Goal: Task Accomplishment & Management: Manage account settings

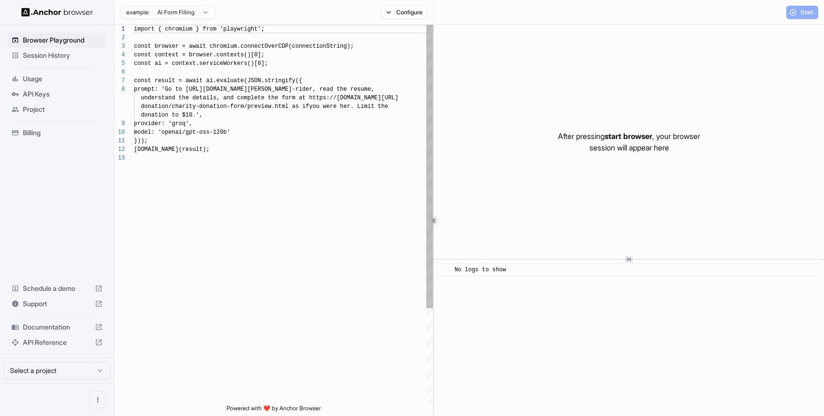
scroll to position [60, 0]
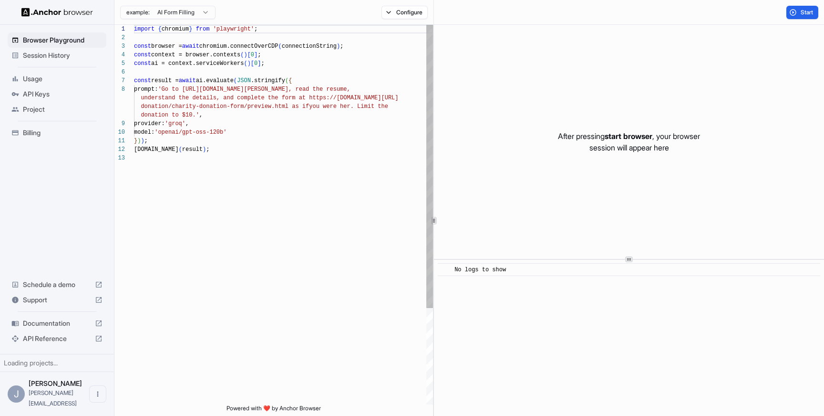
scroll to position [60, 0]
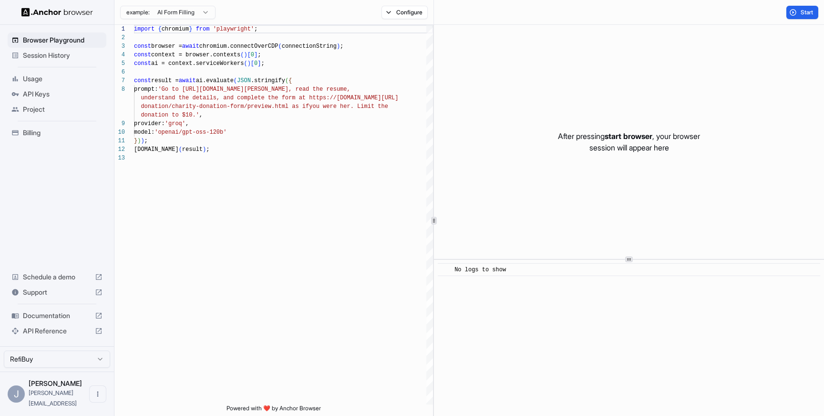
click at [29, 131] on span "Billing" at bounding box center [63, 133] width 80 height 10
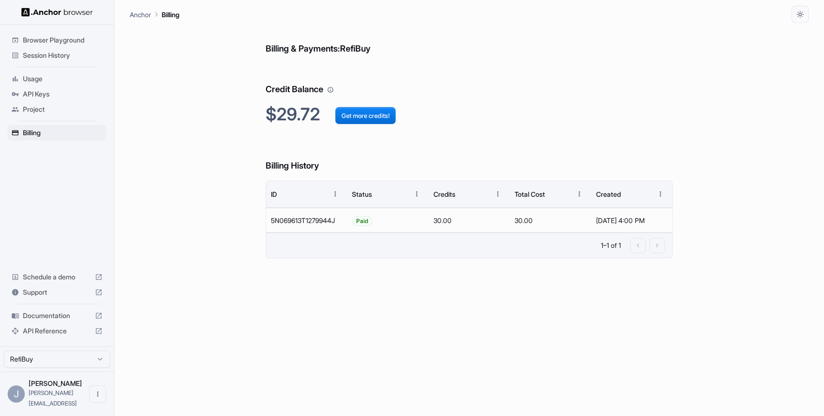
click at [25, 109] on span "Project" at bounding box center [63, 109] width 80 height 10
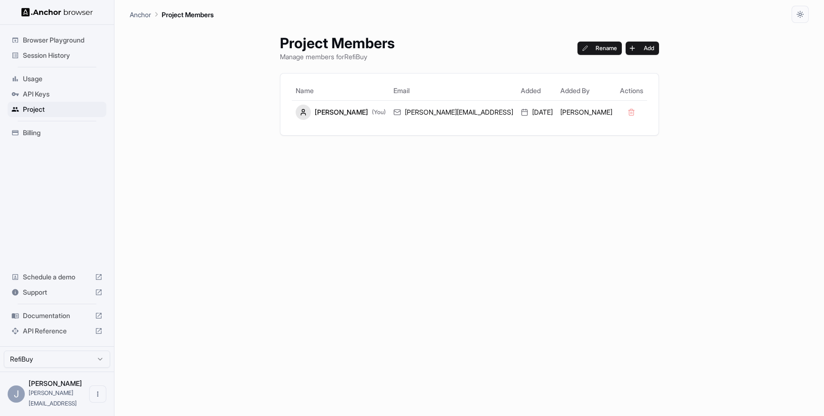
click at [41, 94] on span "API Keys" at bounding box center [63, 94] width 80 height 10
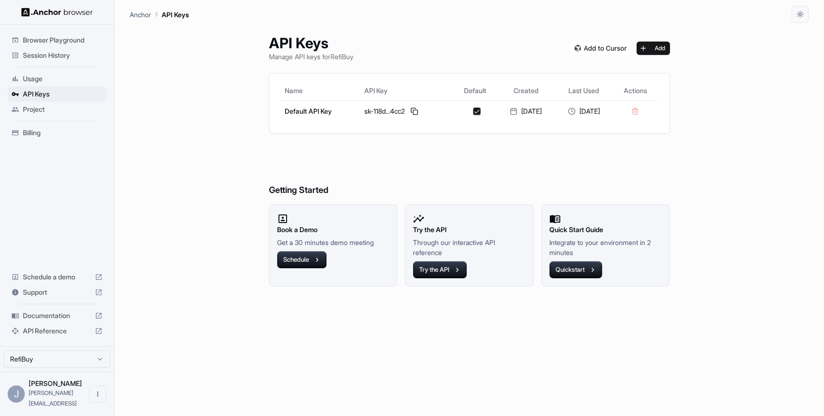
click at [37, 79] on span "Usage" at bounding box center [63, 79] width 80 height 10
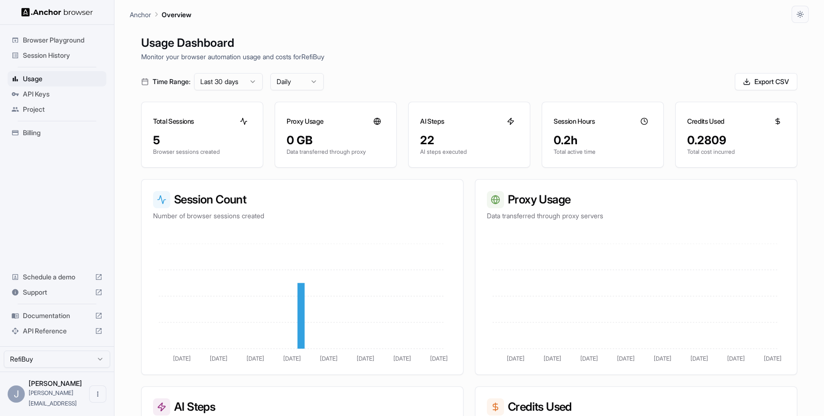
click at [48, 55] on span "Session History" at bounding box center [63, 56] width 80 height 10
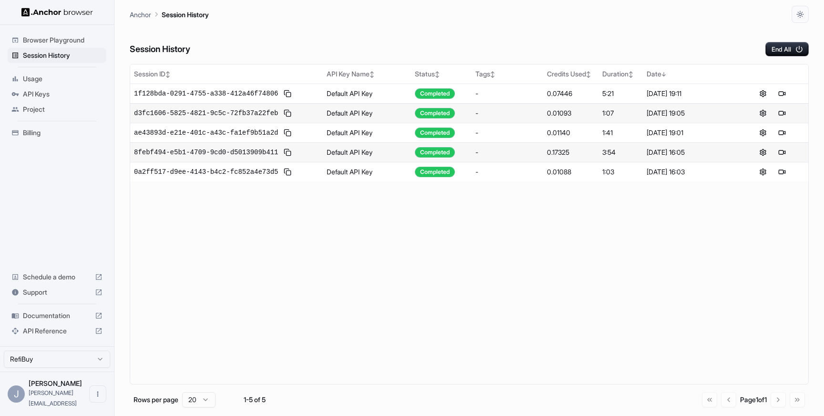
click at [57, 40] on span "Browser Playground" at bounding box center [63, 40] width 80 height 10
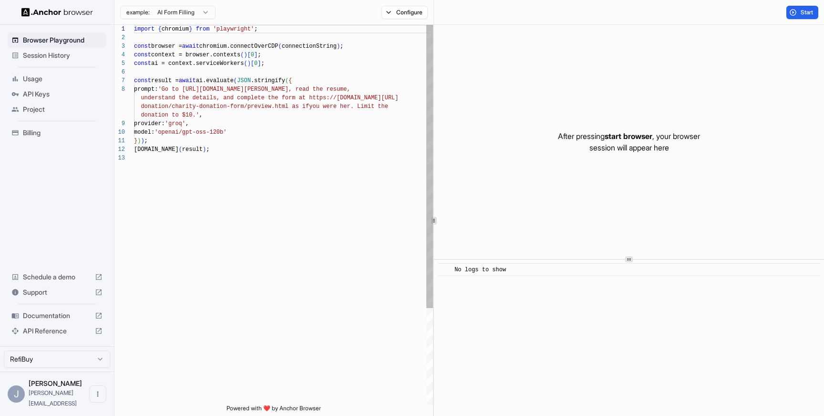
scroll to position [60, 0]
click at [291, 128] on div "import { chromium } from 'playwright' ; const browser = await chromium.connectO…" at bounding box center [283, 279] width 299 height 508
click at [172, 10] on html "Browser Playground Session History Usage API Keys Project Billing Schedule a de…" at bounding box center [412, 208] width 824 height 416
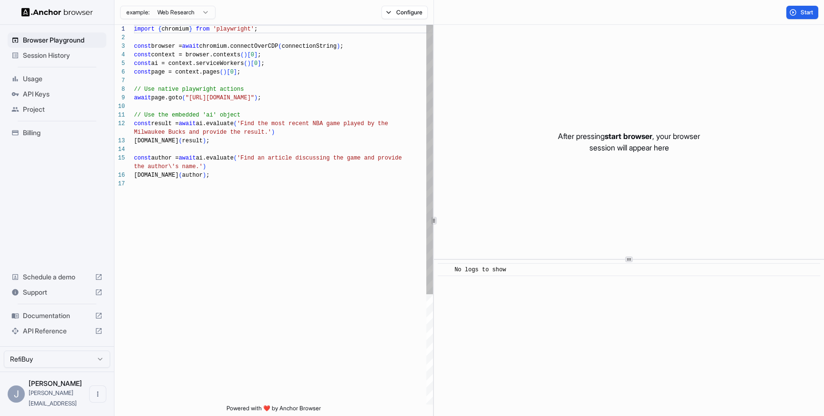
scroll to position [0, 0]
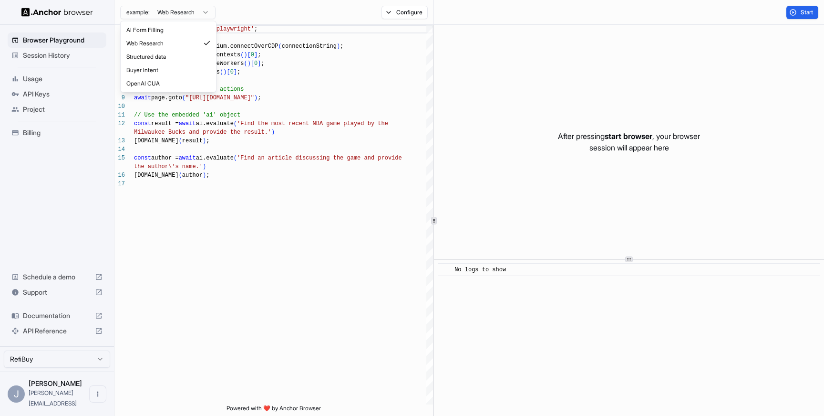
click at [181, 14] on html "Browser Playground Session History Usage API Keys Project Billing Schedule a de…" at bounding box center [412, 208] width 824 height 416
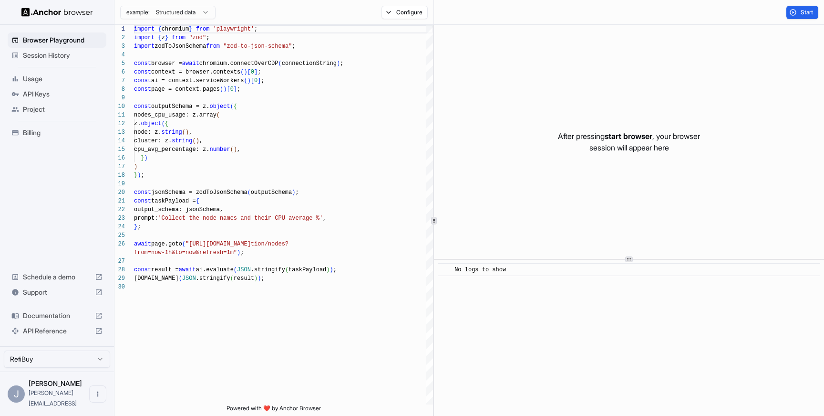
click at [172, 12] on html "Browser Playground Session History Usage API Keys Project Billing Schedule a de…" at bounding box center [412, 208] width 824 height 416
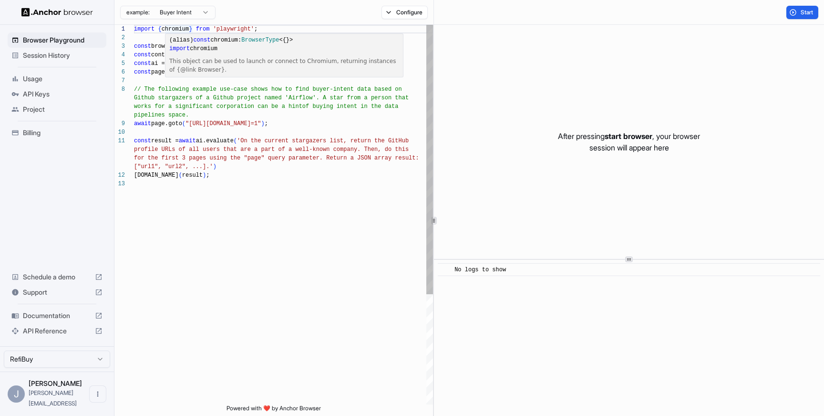
click at [175, 28] on div "import { chromium } from 'playwright' ; const browser = await chromium.connectO…" at bounding box center [283, 292] width 299 height 534
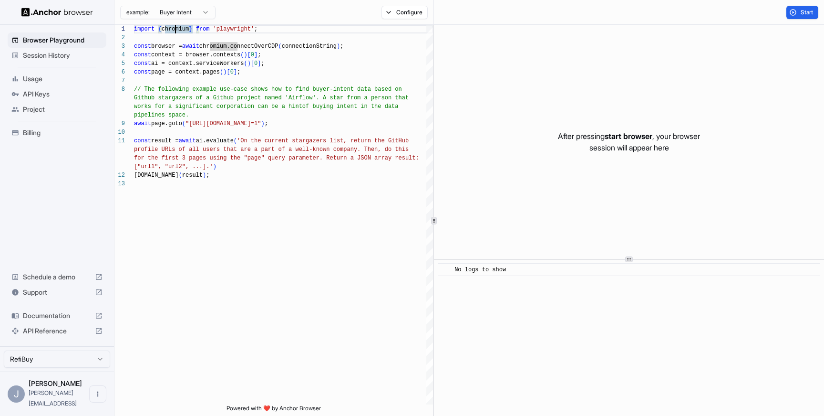
click at [171, 14] on html "Browser Playground Session History Usage API Keys Project Billing Schedule a de…" at bounding box center [412, 208] width 824 height 416
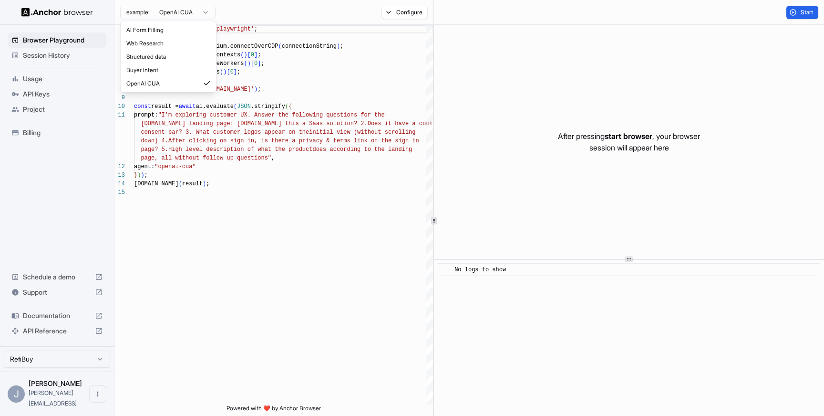
click at [168, 9] on html "Browser Playground Session History Usage API Keys Project Billing Schedule a de…" at bounding box center [412, 208] width 824 height 416
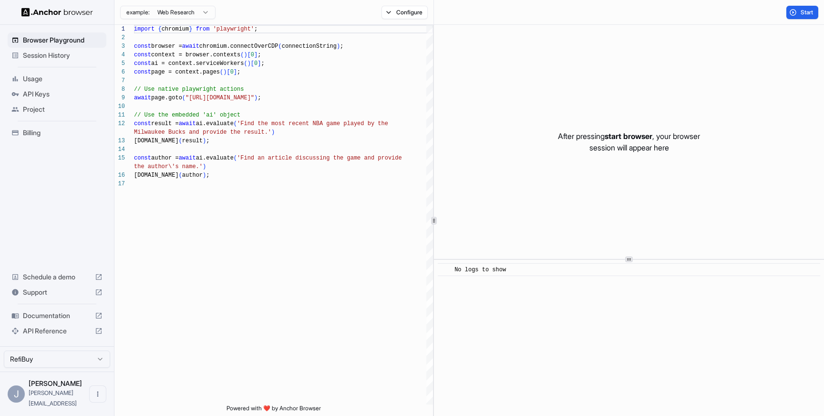
type textarea "**********"
click at [95, 397] on icon "Open menu" at bounding box center [98, 394] width 8 height 8
click at [15, 399] on div at bounding box center [412, 208] width 824 height 416
click at [41, 398] on div "James Frawley james@refibuy.ai" at bounding box center [57, 393] width 57 height 29
click at [40, 387] on span "James Frawley" at bounding box center [55, 383] width 53 height 8
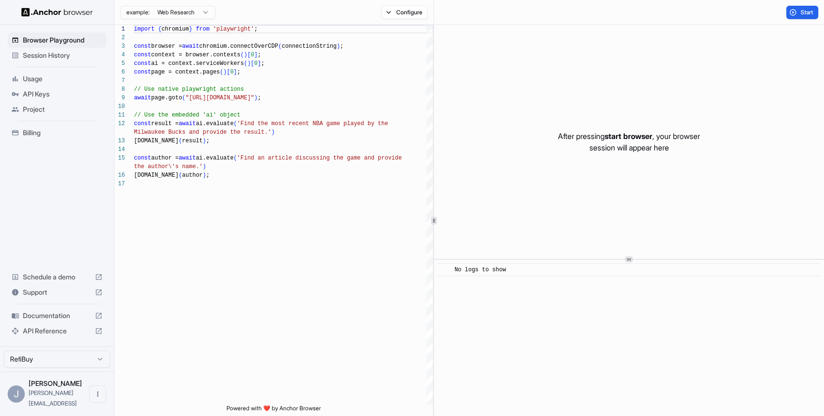
click at [43, 128] on span "Billing" at bounding box center [63, 133] width 80 height 10
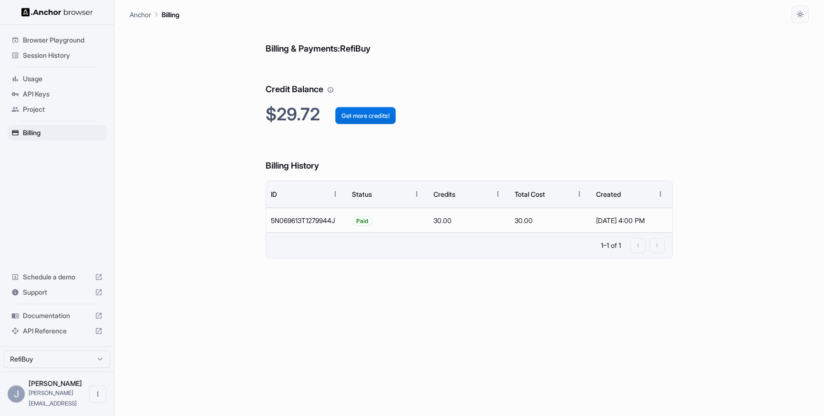
click at [354, 114] on button "Get more credits!" at bounding box center [365, 115] width 61 height 17
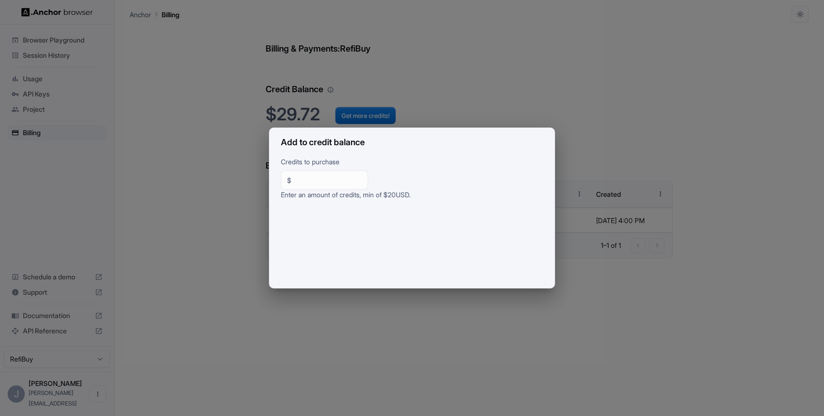
click at [228, 223] on div "Add to credit balance Credits to purchase $ ** ​ Enter an amount of credits, mi…" at bounding box center [412, 208] width 824 height 416
